Goal: Information Seeking & Learning: Learn about a topic

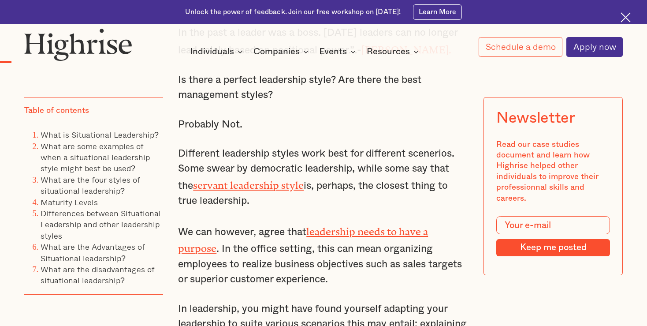
scroll to position [837, 0]
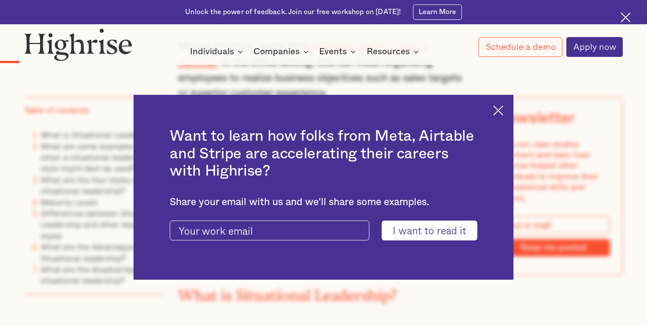
click at [503, 111] on img at bounding box center [498, 110] width 10 height 10
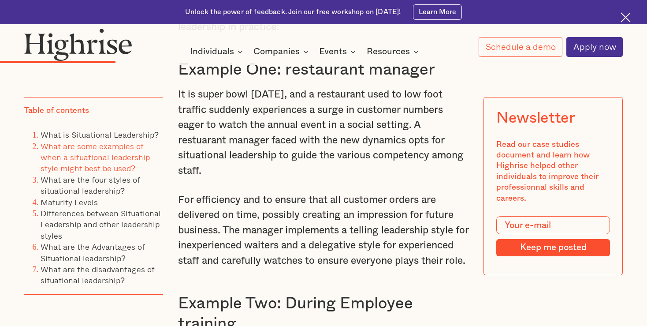
scroll to position [1814, 0]
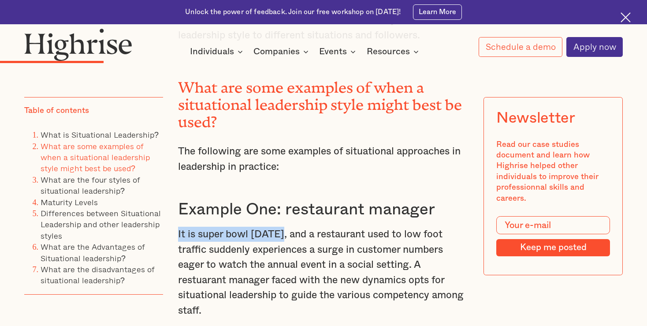
drag, startPoint x: 177, startPoint y: 214, endPoint x: 285, endPoint y: 214, distance: 107.9
click at [285, 226] on p "It is super bowl [DATE], and a restaurant used to low foot traffic suddenly exp…" at bounding box center [323, 271] width 290 height 91
copy p "It is super bowl [DATE]"
click at [346, 231] on p "It is super bowl [DATE], and a restaurant used to low foot traffic suddenly exp…" at bounding box center [323, 271] width 290 height 91
drag, startPoint x: 320, startPoint y: 230, endPoint x: 345, endPoint y: 230, distance: 25.1
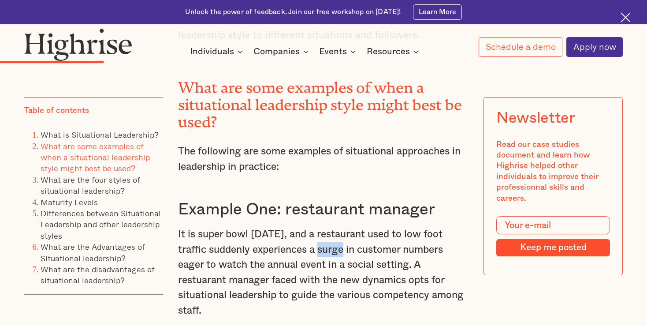
click at [345, 230] on p "It is super bowl [DATE], and a restaurant used to low foot traffic suddenly exp…" at bounding box center [323, 271] width 290 height 91
copy p "surge"
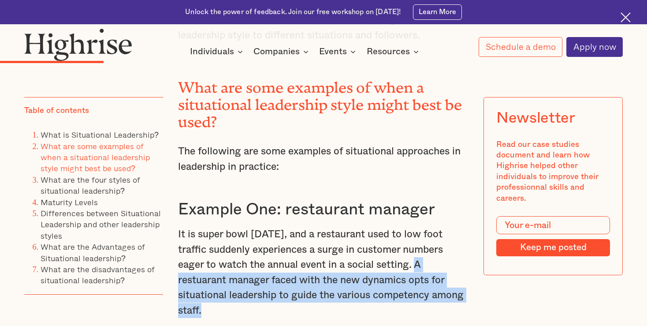
drag, startPoint x: 419, startPoint y: 247, endPoint x: 402, endPoint y: 292, distance: 48.4
click at [401, 293] on p "It is super bowl [DATE], and a restaurant used to low foot traffic suddenly exp…" at bounding box center [323, 271] width 290 height 91
copy p "A restuarant manager faced with the new dynamics opts for situational leadershi…"
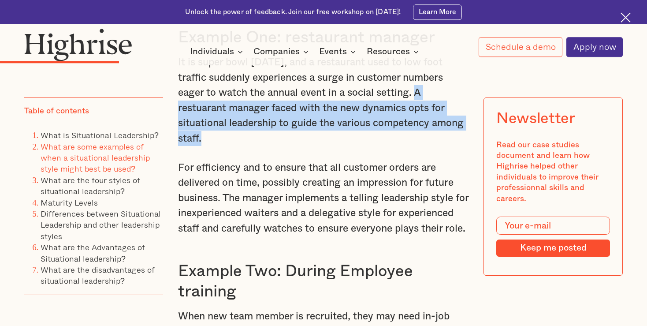
scroll to position [2000, 0]
